Goal: Obtain resource: Obtain resource

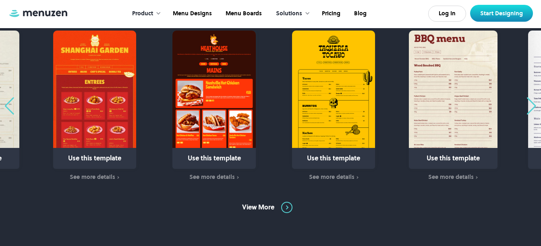
scroll to position [518, 0]
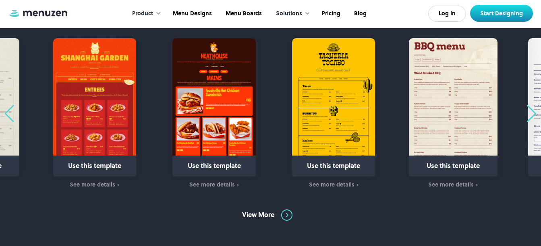
click at [532, 111] on div "Next slide" at bounding box center [531, 114] width 11 height 18
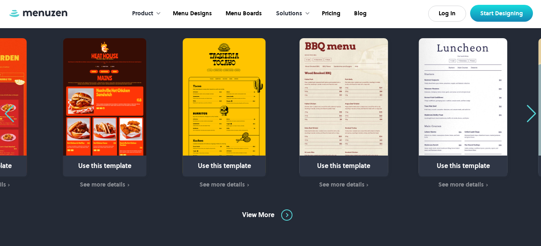
click at [532, 112] on div "Next slide" at bounding box center [531, 114] width 11 height 18
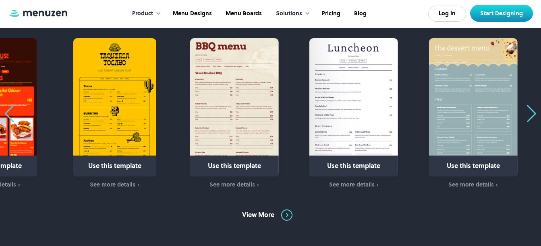
click at [532, 112] on div "Next slide" at bounding box center [531, 114] width 11 height 18
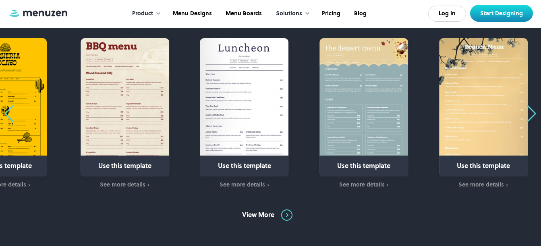
click at [532, 112] on div "Next slide" at bounding box center [531, 114] width 11 height 18
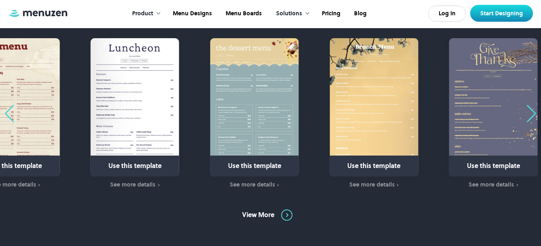
click at [532, 112] on div "Next slide" at bounding box center [531, 114] width 11 height 18
click at [198, 10] on link "Menu Designs" at bounding box center [191, 13] width 53 height 25
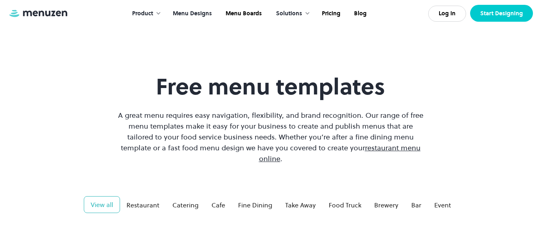
click at [494, 8] on link "Start Designing" at bounding box center [501, 13] width 63 height 17
